Goal: Information Seeking & Learning: Learn about a topic

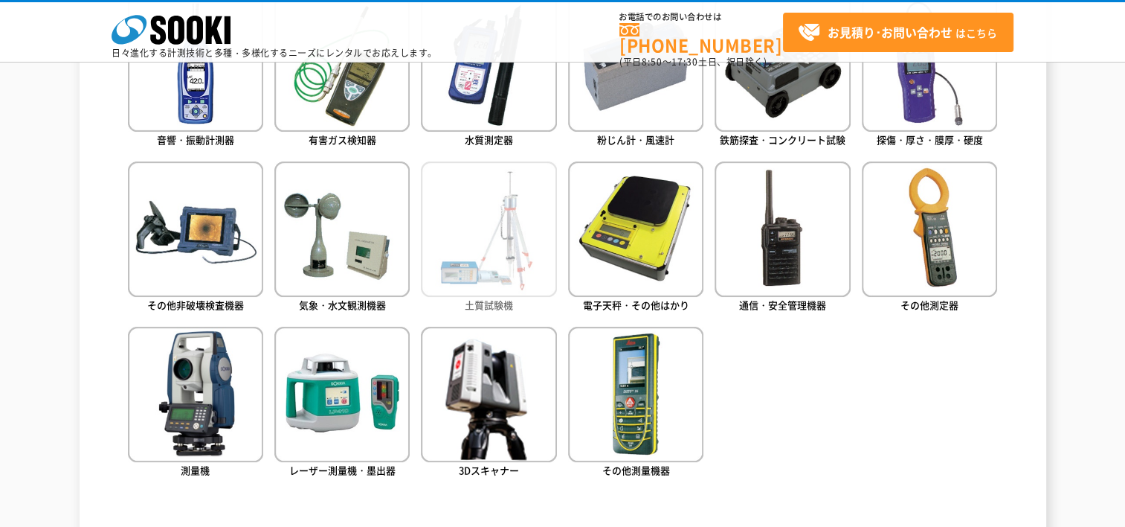
scroll to position [744, 0]
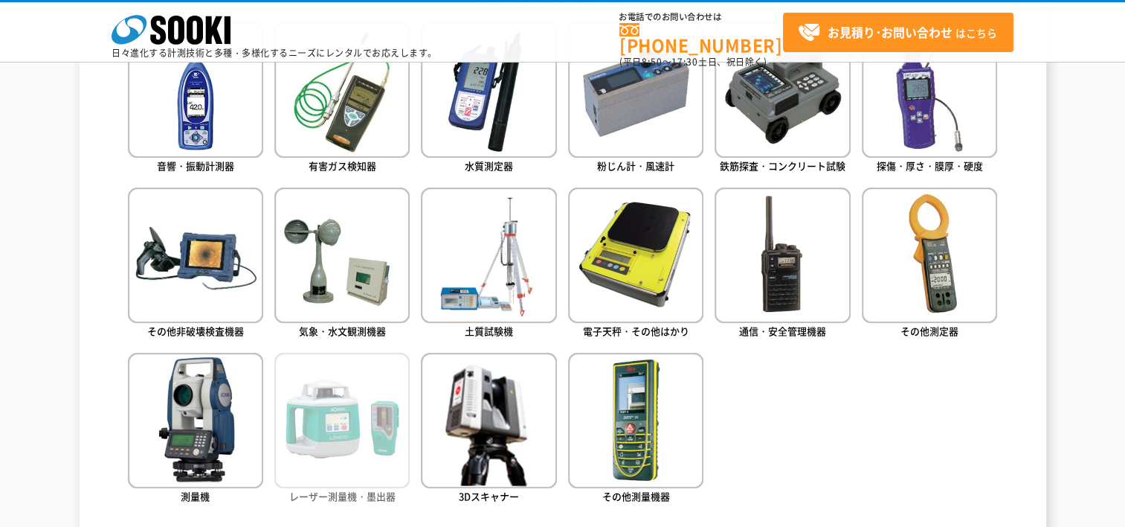
click at [332, 427] on img at bounding box center [341, 420] width 135 height 135
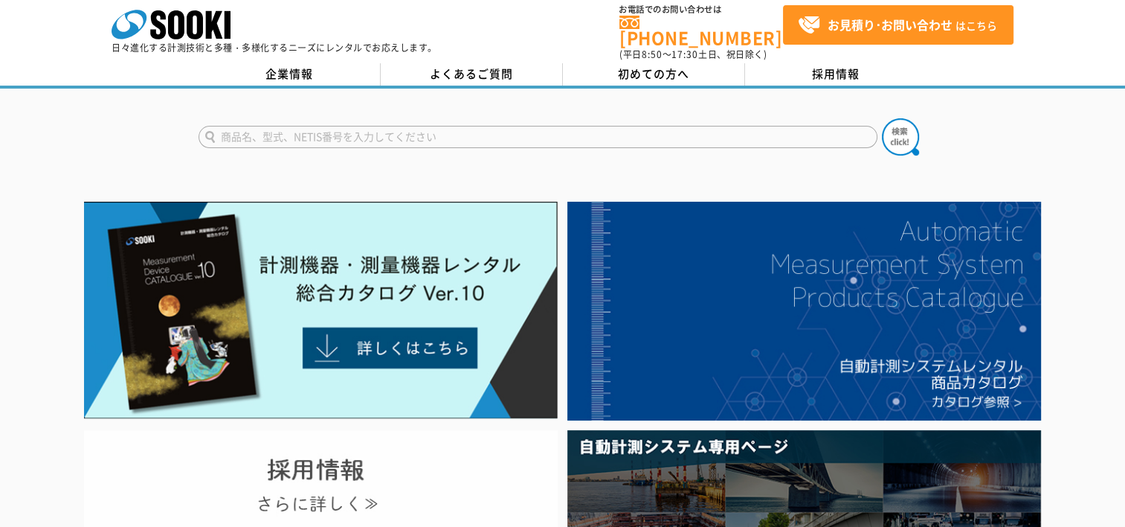
scroll to position [0, 0]
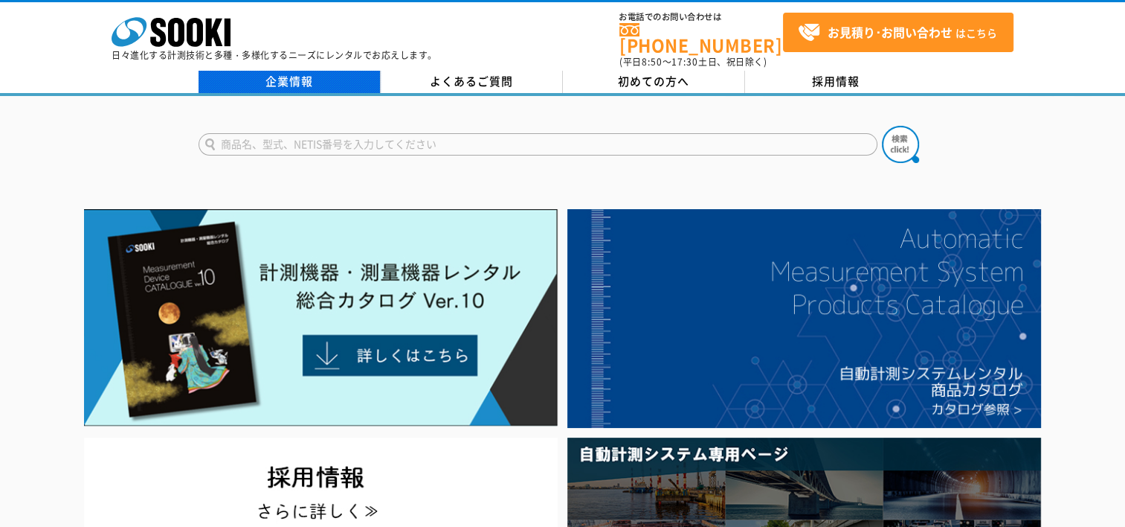
click at [295, 74] on link "企業情報" at bounding box center [290, 82] width 182 height 22
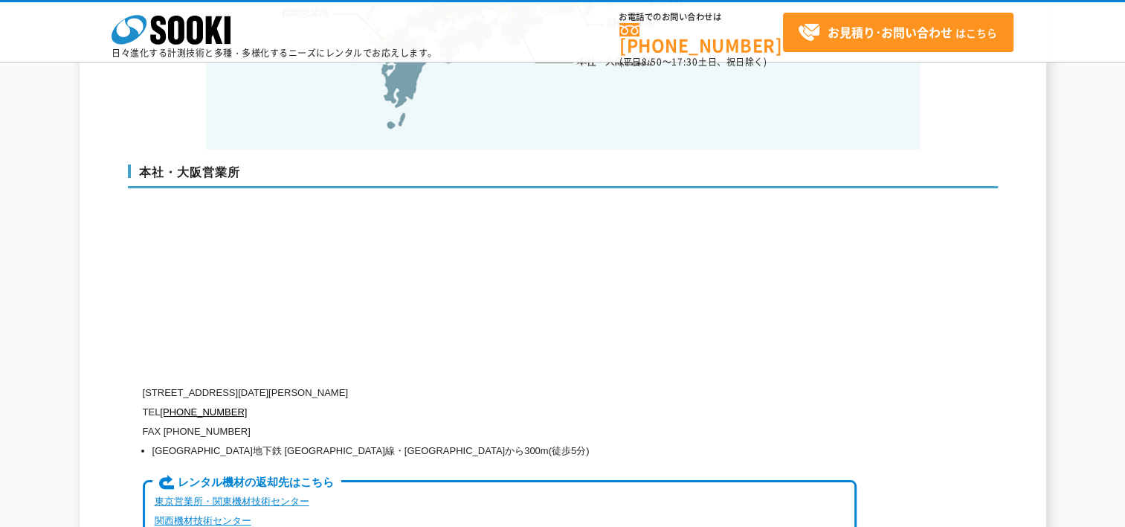
scroll to position [3496, 0]
